Goal: Leave review/rating

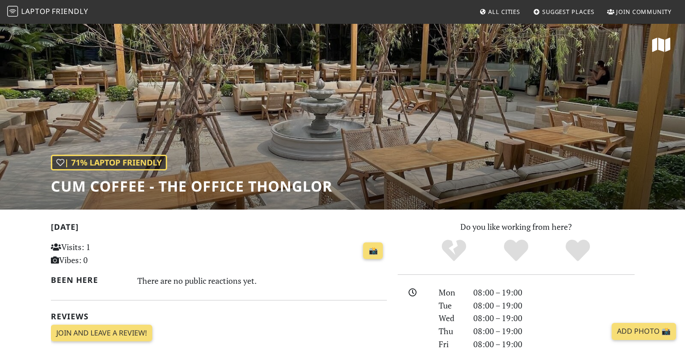
drag, startPoint x: 331, startPoint y: 111, endPoint x: 398, endPoint y: 118, distance: 67.5
click at [406, 122] on div "| 71% Laptop Friendly CUM Coffee - The Office Thonglor" at bounding box center [342, 116] width 685 height 187
click at [397, 116] on div "| 71% Laptop Friendly CUM Coffee - The Office Thonglor" at bounding box center [342, 116] width 685 height 187
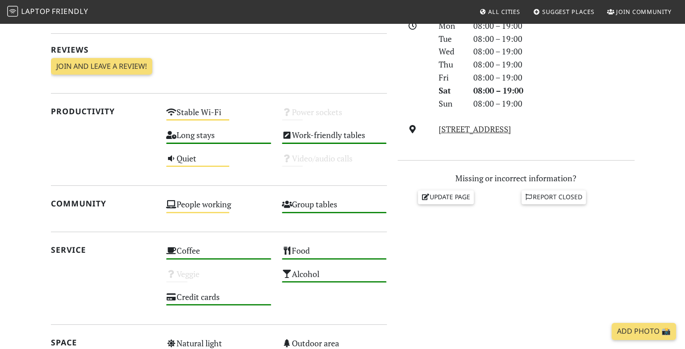
scroll to position [270, 0]
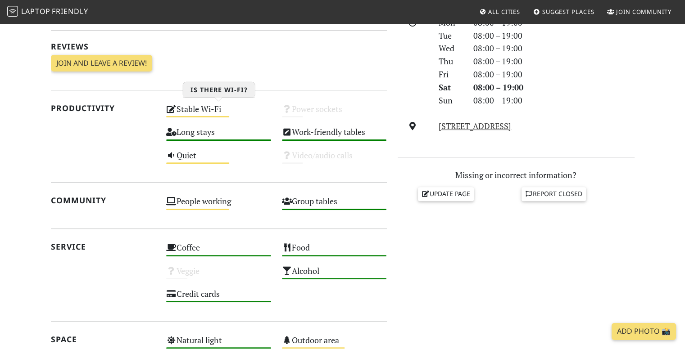
click at [212, 114] on div "Stable Wi-Fi Medium" at bounding box center [219, 113] width 116 height 23
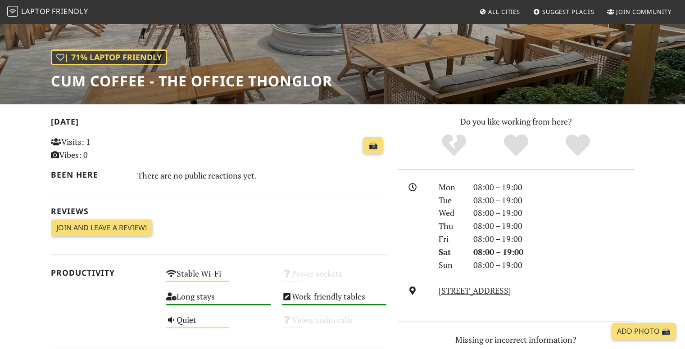
scroll to position [95, 0]
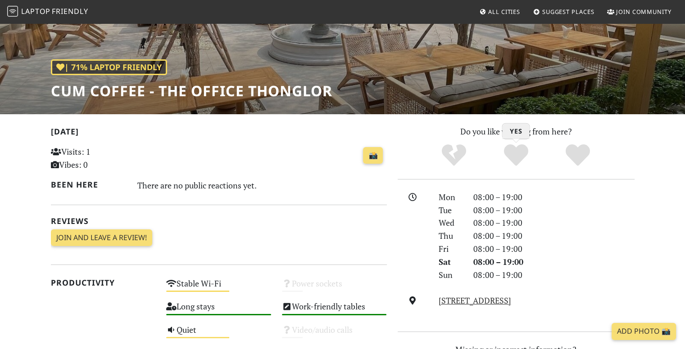
click at [519, 154] on icon "Yes" at bounding box center [516, 155] width 24 height 24
click at [94, 252] on div "Today Visits: 1 Vibes: 0 📸 Been here There are no public reactions yet. Reviews…" at bounding box center [219, 189] width 336 height 128
click at [104, 244] on link "Join and leave a review!" at bounding box center [101, 238] width 101 height 17
drag, startPoint x: 222, startPoint y: 175, endPoint x: 213, endPoint y: 177, distance: 8.7
